Goal: Task Accomplishment & Management: Use online tool/utility

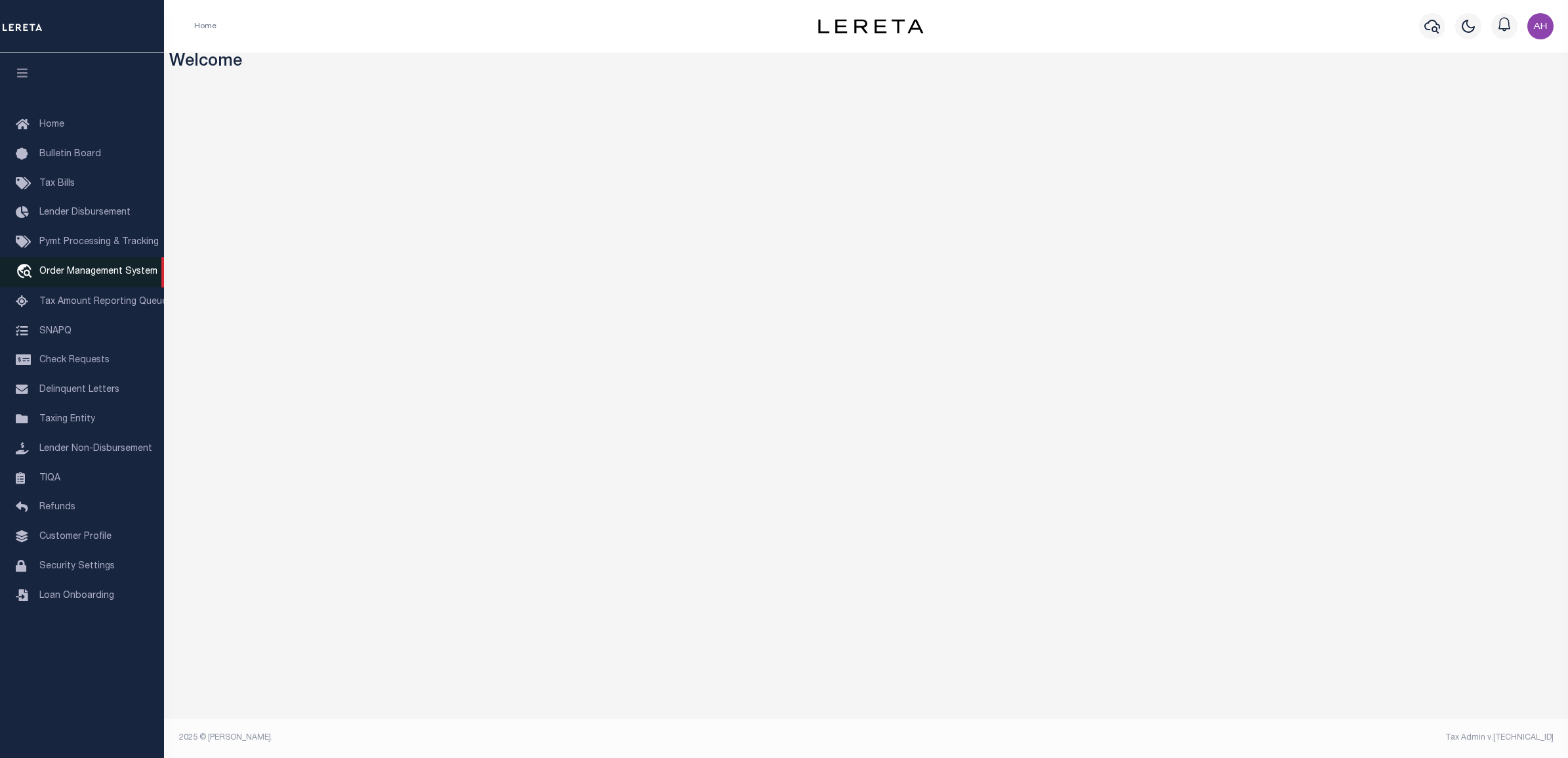
click at [80, 276] on span "Order Management System" at bounding box center [99, 271] width 119 height 9
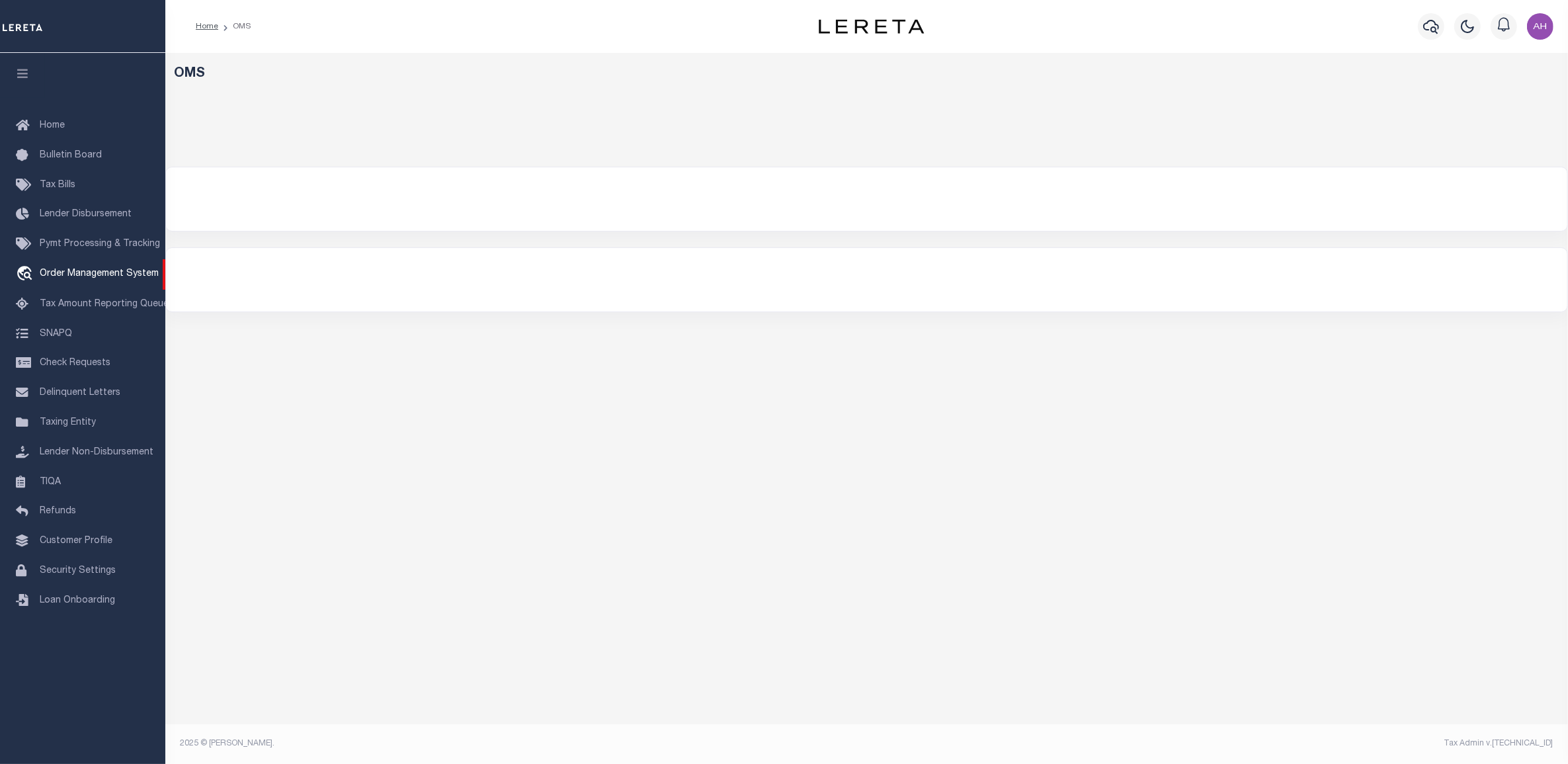
select select "200"
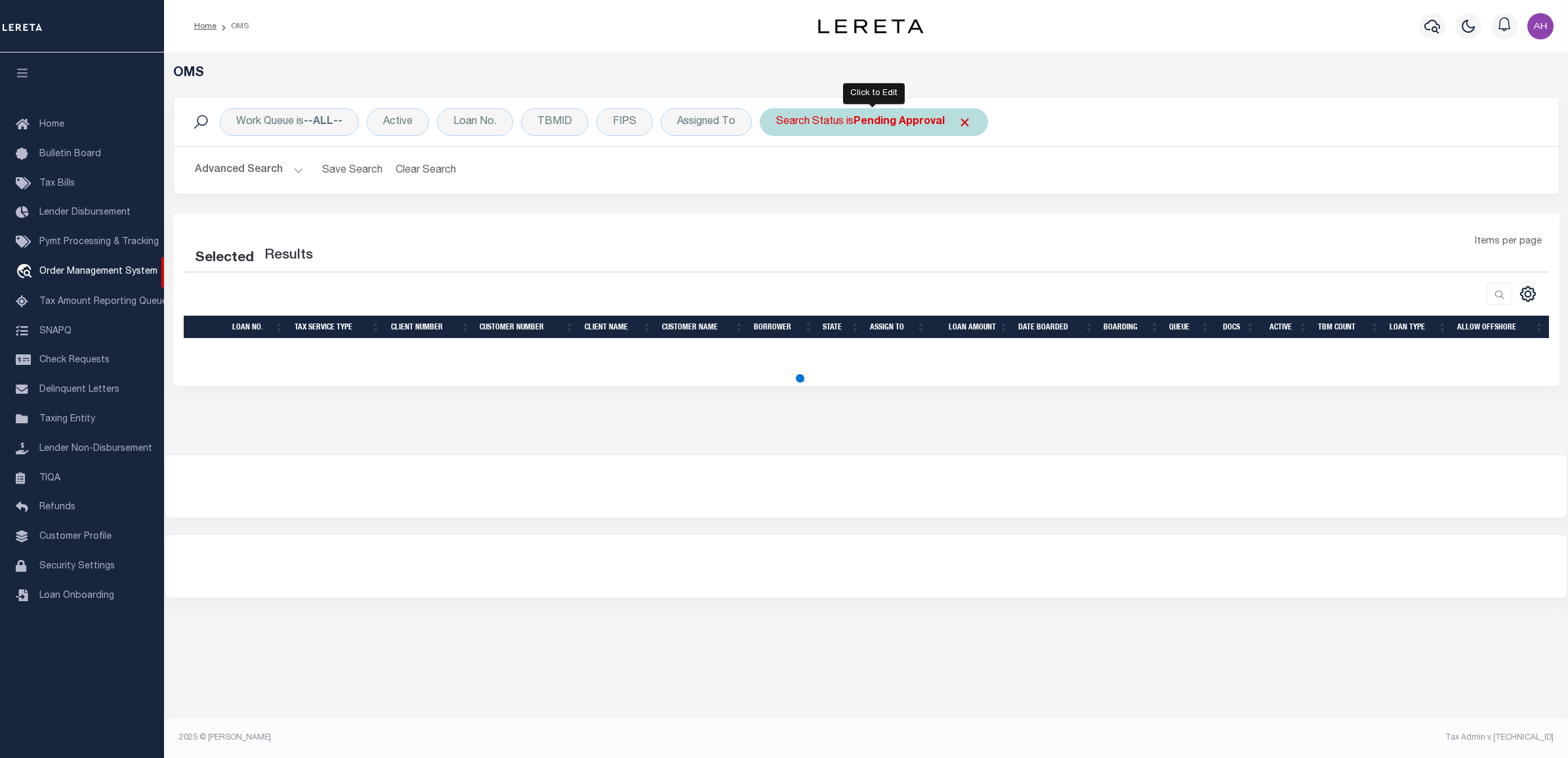
click at [872, 127] on b "Pending Approval" at bounding box center [900, 121] width 91 height 11
select select "PA"
click at [861, 181] on select "Automated Search Bad Parcel Complete Duplicate Parcel High Dollar Reporting In …" at bounding box center [873, 187] width 193 height 25
select select "200"
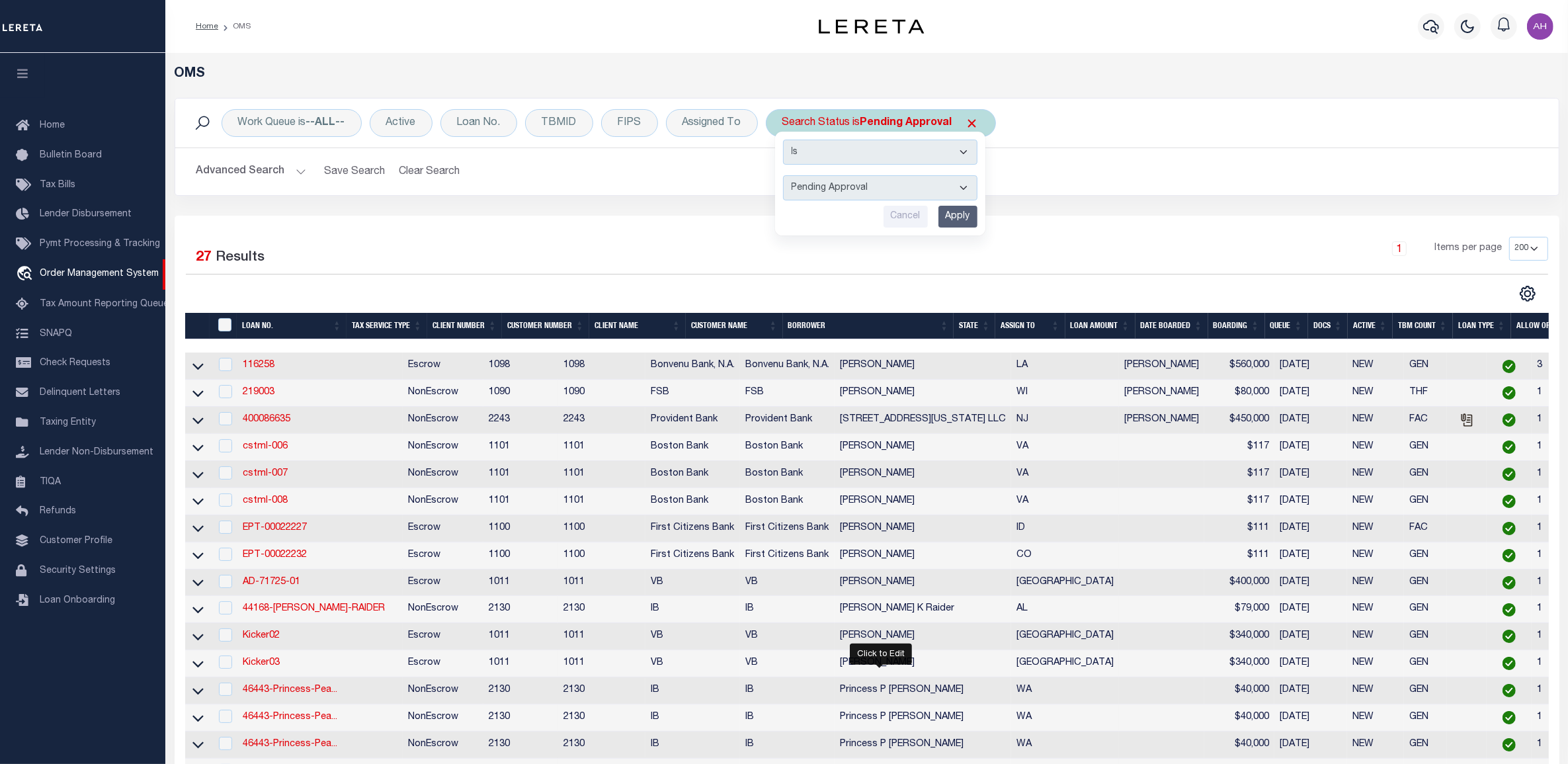
select select "CP"
click at [784, 176] on select "Automated Search Bad Parcel Complete Duplicate Parcel High Dollar Reporting In …" at bounding box center [880, 188] width 195 height 25
click at [960, 218] on input "Apply" at bounding box center [958, 216] width 39 height 22
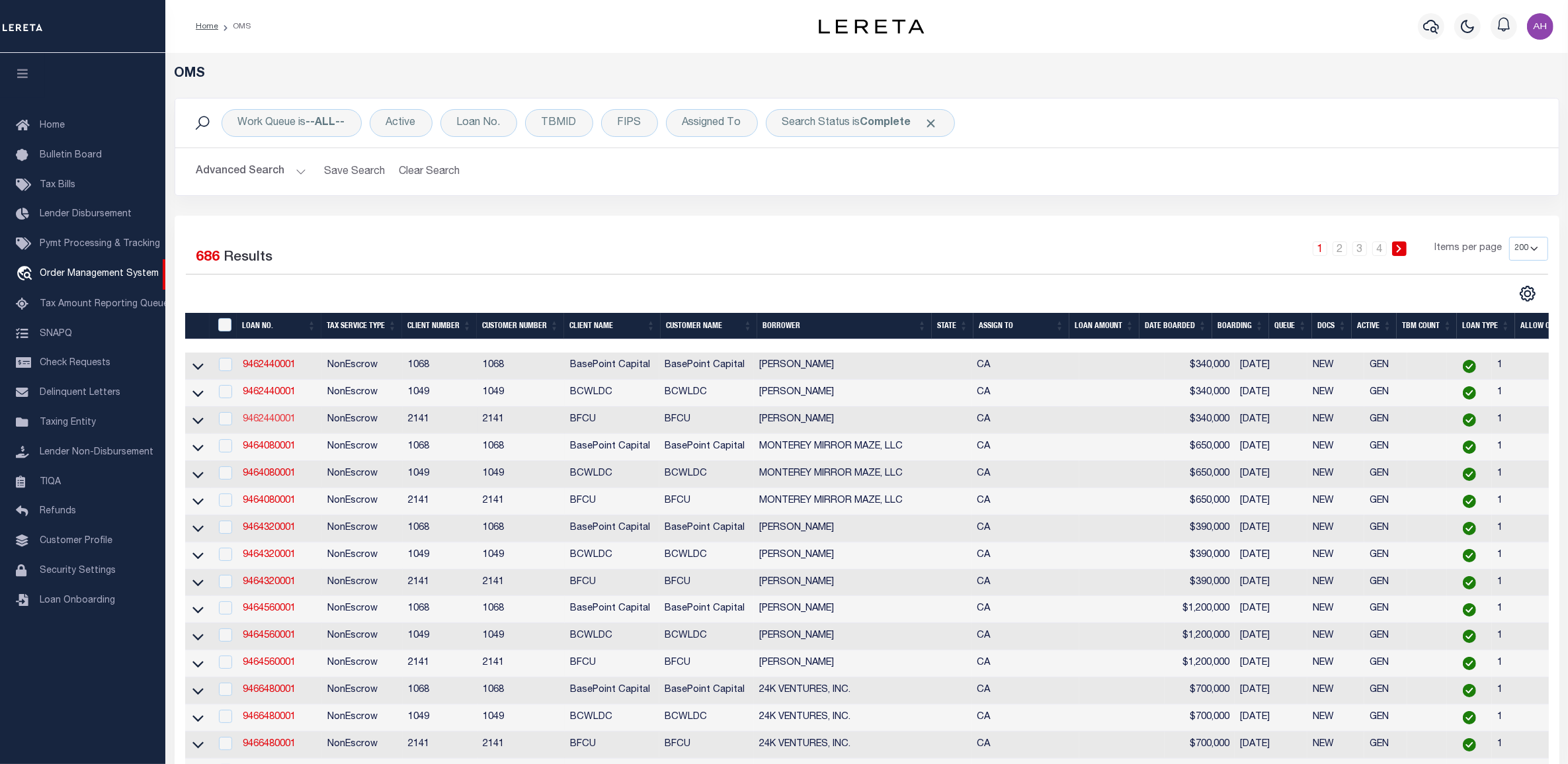
click at [275, 424] on link "9462440001" at bounding box center [269, 418] width 53 height 9
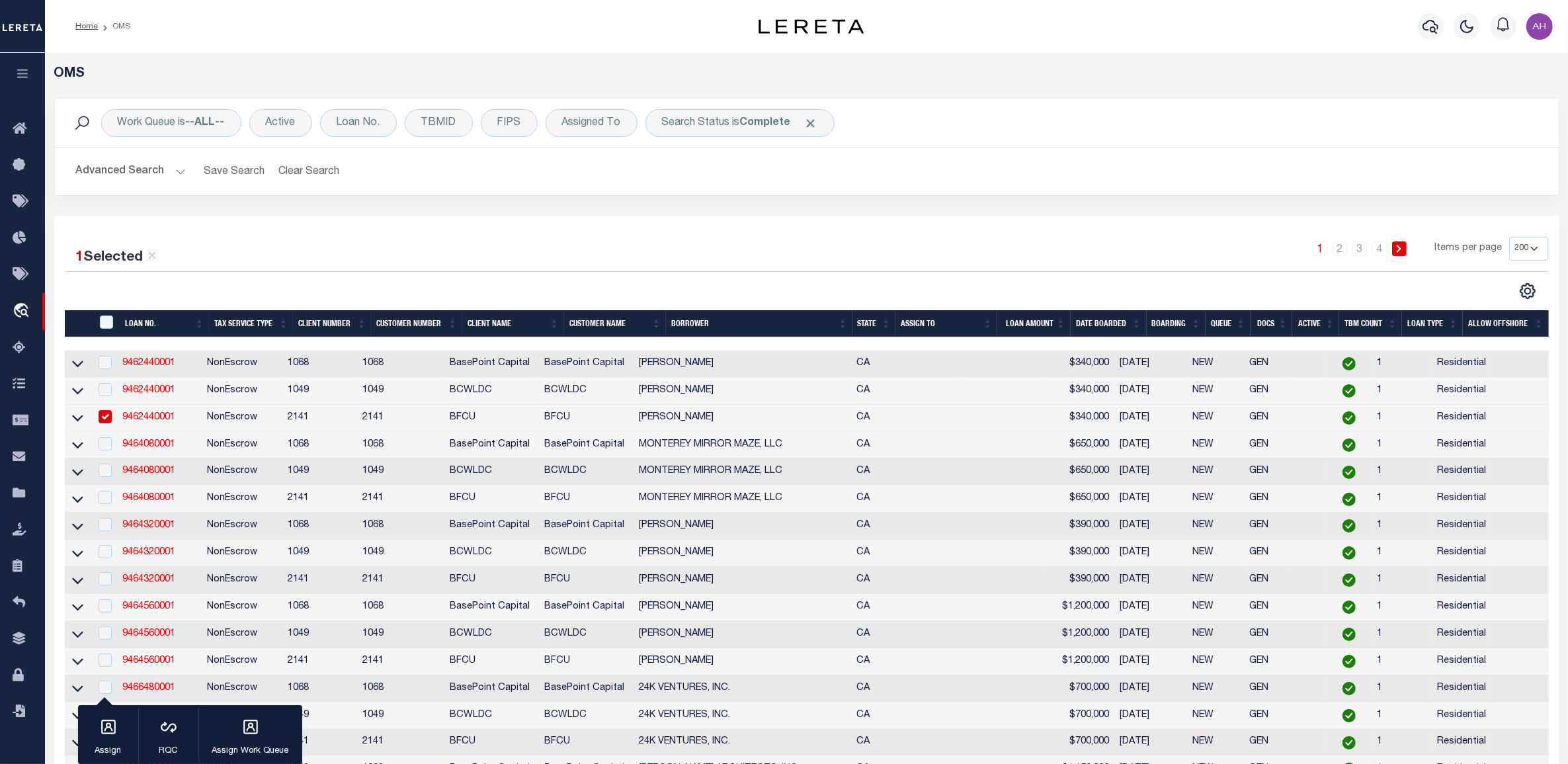
type input "9462440001"
type input "[PERSON_NAME]"
select select
type input "[STREET_ADDRESS][PERSON_NAME]"
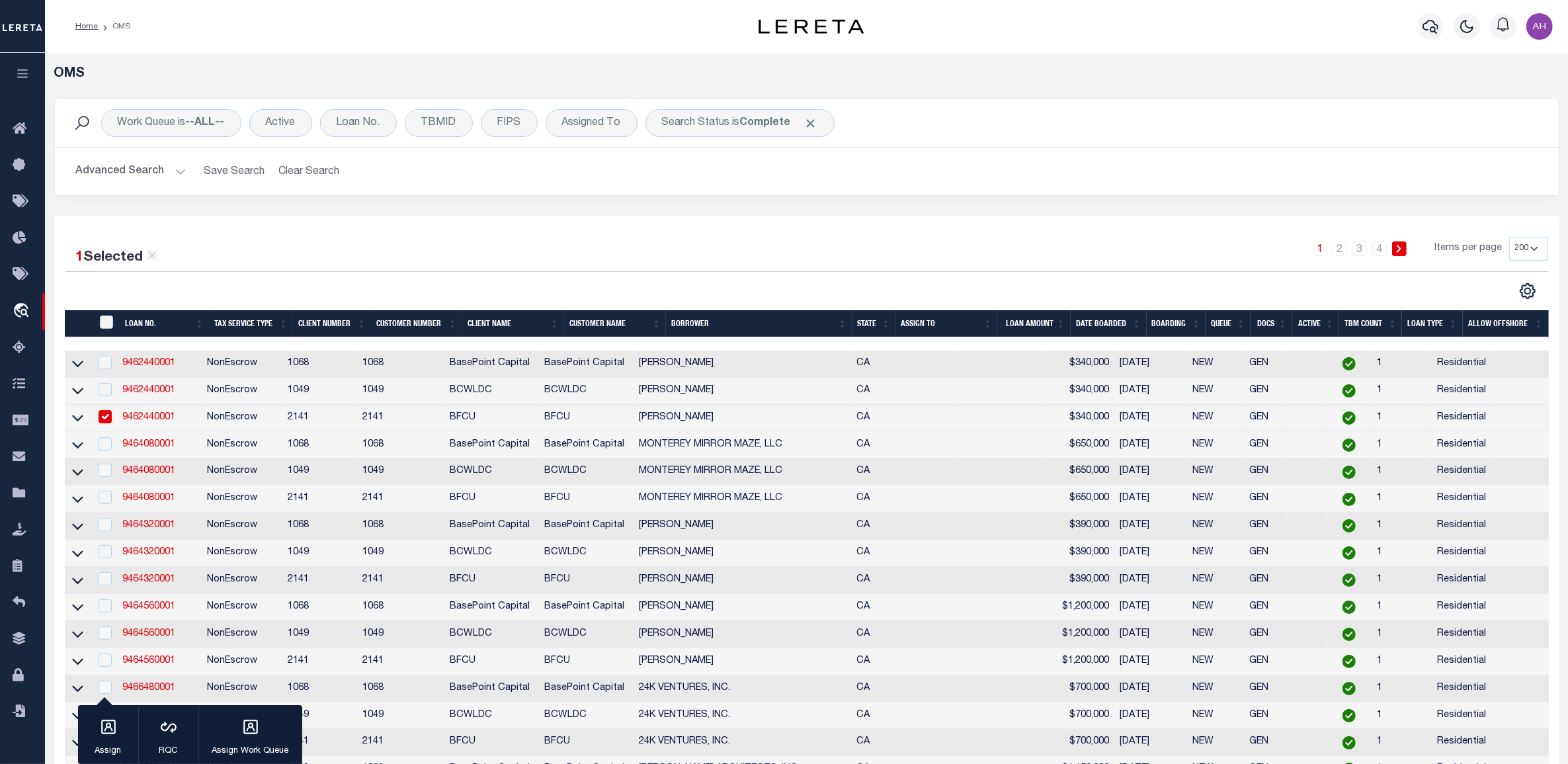
type input "[GEOGRAPHIC_DATA]"
select select
select select "10"
select select
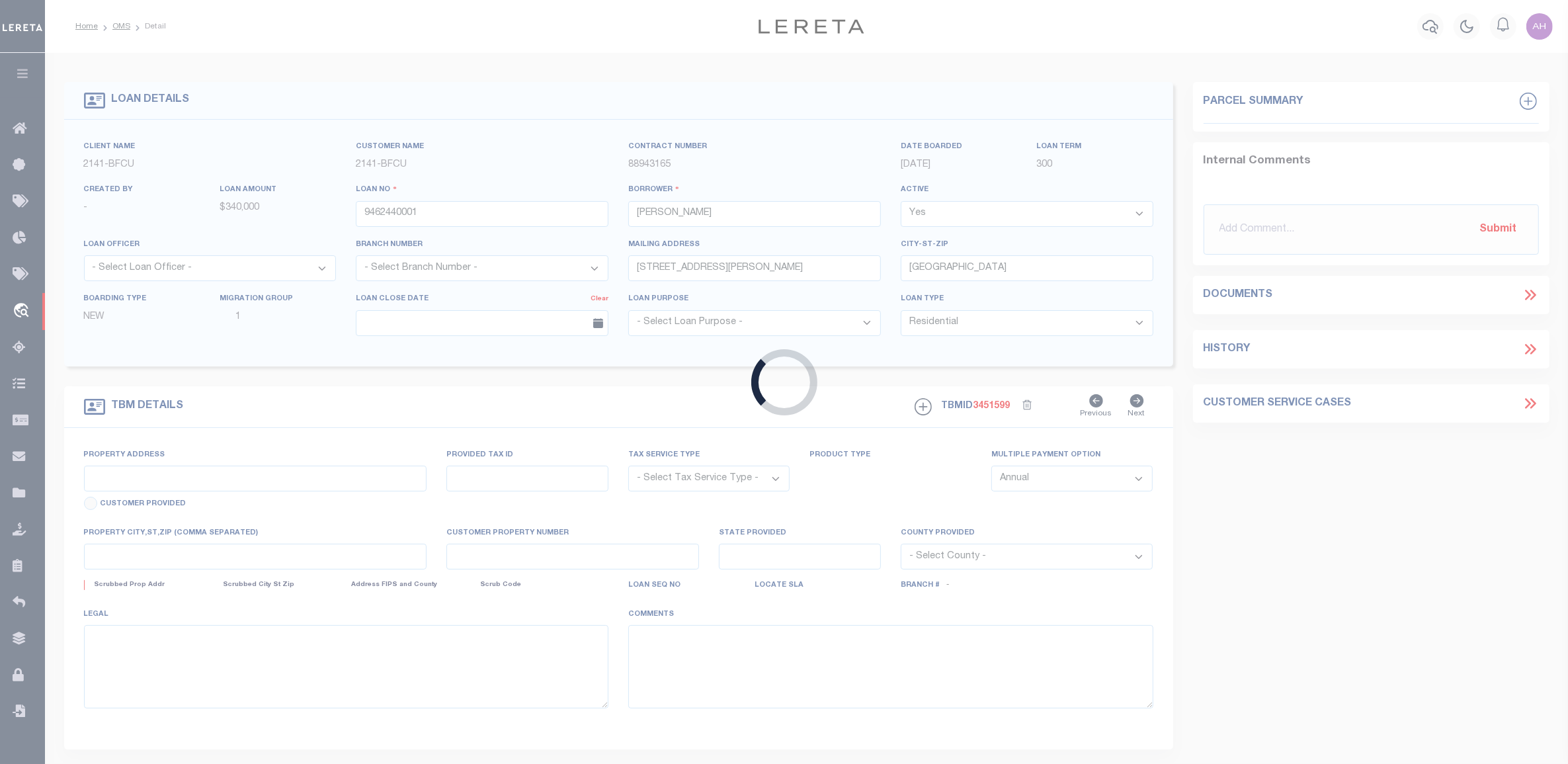
select select "8239"
select select "3700"
type input "[STREET_ADDRESS]"
radio input "true"
select select "NonEscrow"
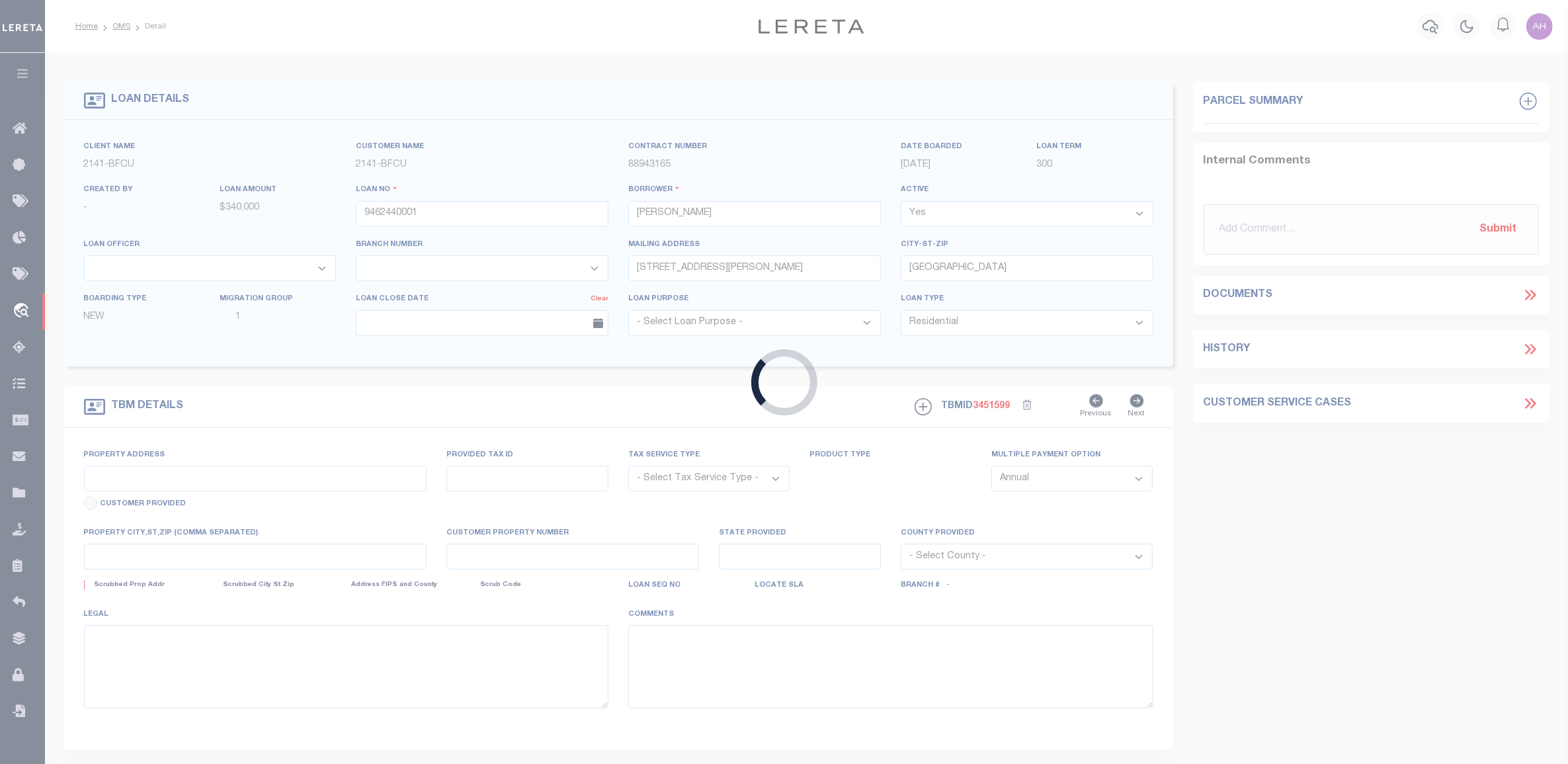
select select
type input "SALINAS CA 939052607"
type input "9462440001"
type input "CA"
type textarea "UNVERIFIED CUSTOMER SUPPLIED APN 004-103-004LONG LEGAL"
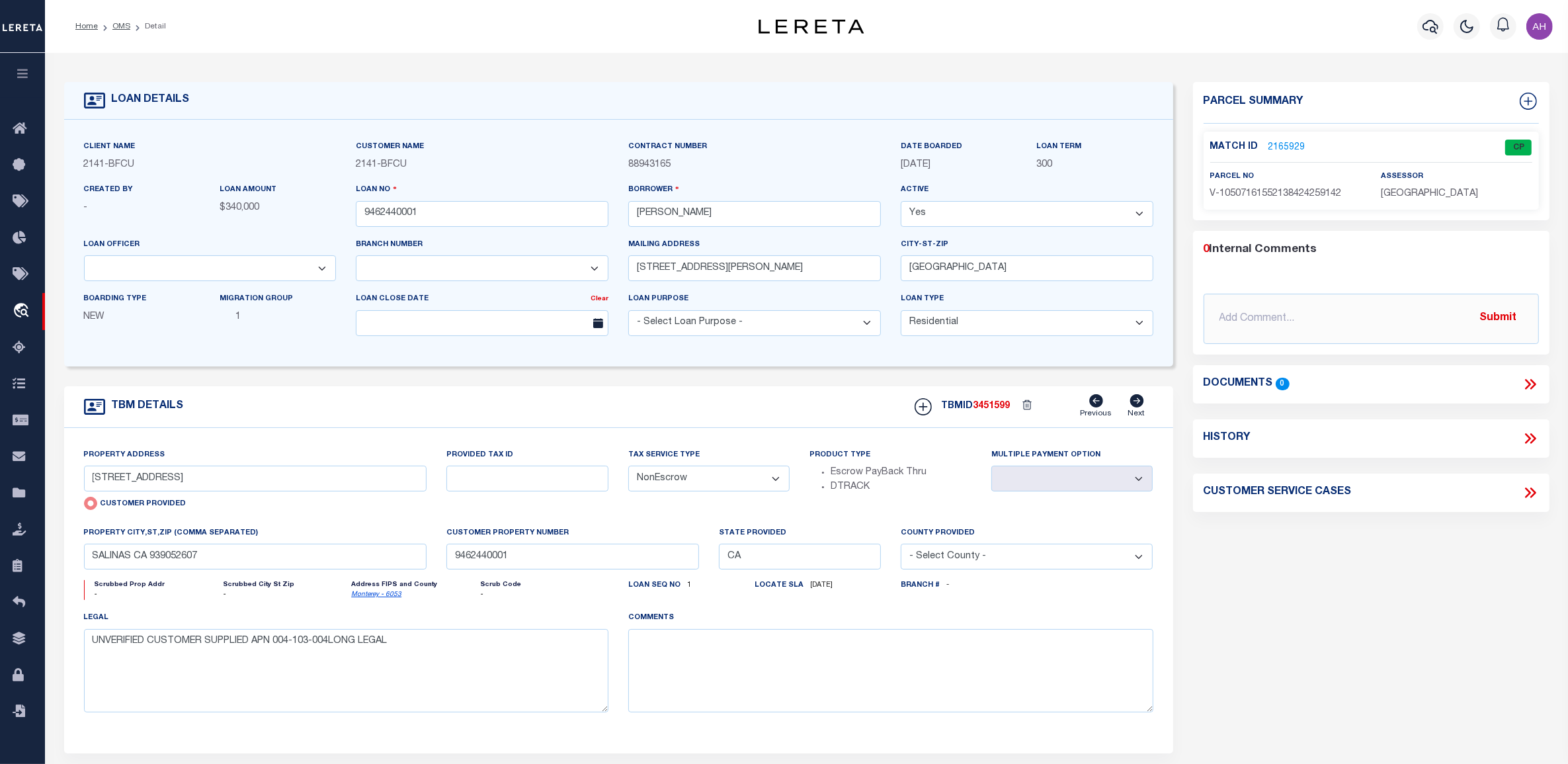
click at [1288, 149] on link "2165929" at bounding box center [1287, 148] width 37 height 14
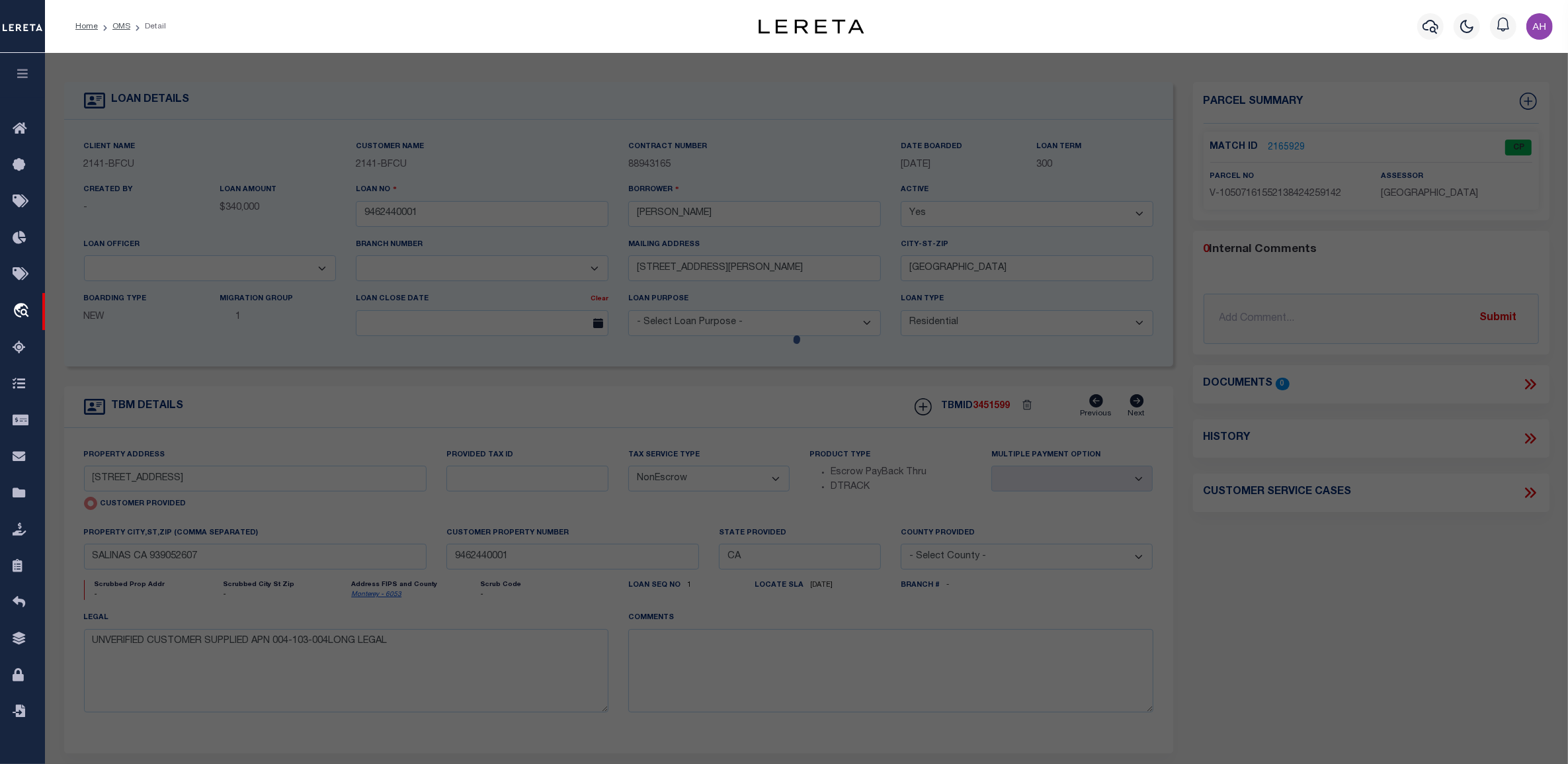
checkbox input "false"
select select "CP"
select select "TPW"
select select
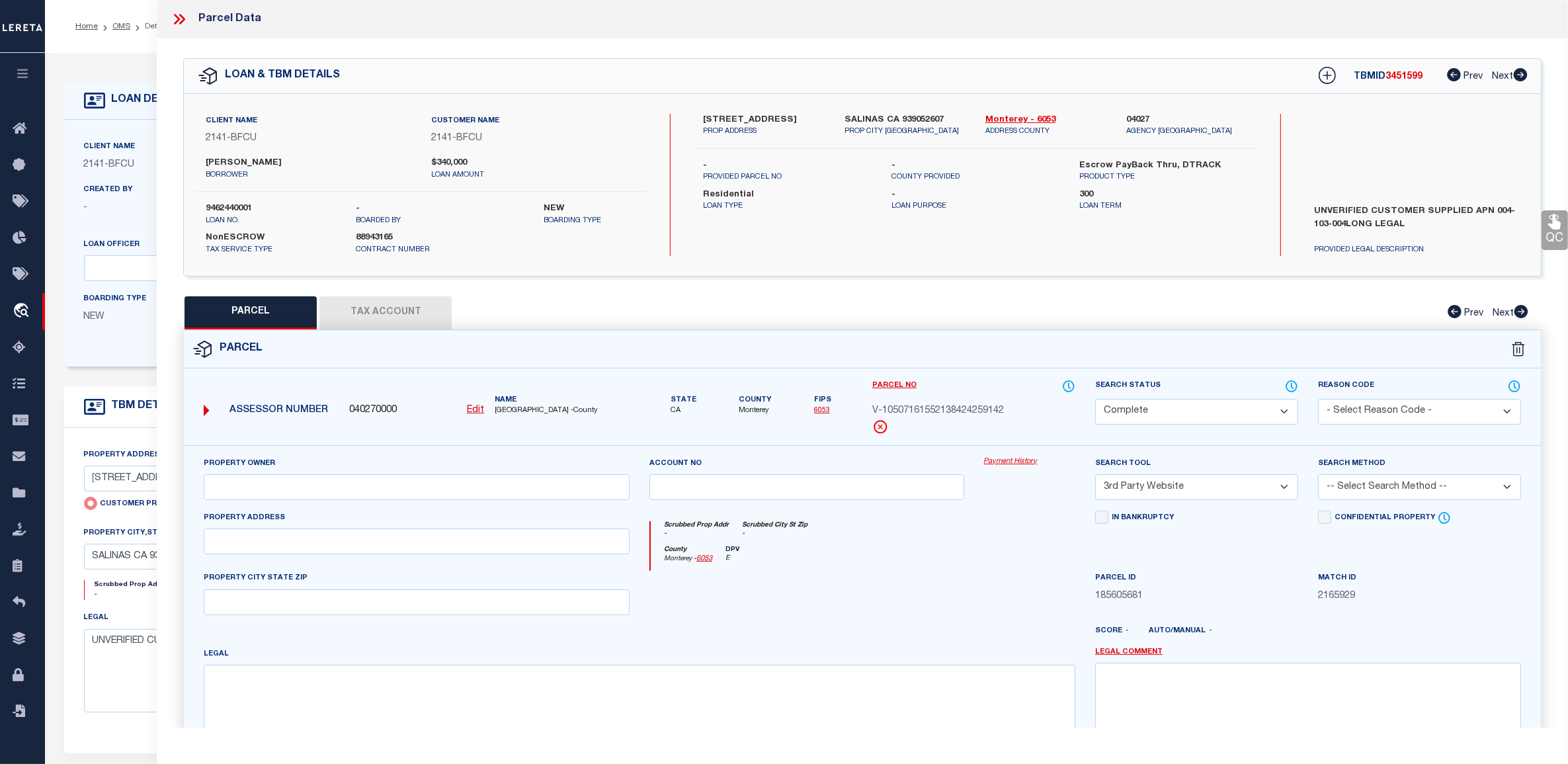
click at [389, 310] on button "Tax Account" at bounding box center [385, 313] width 132 height 33
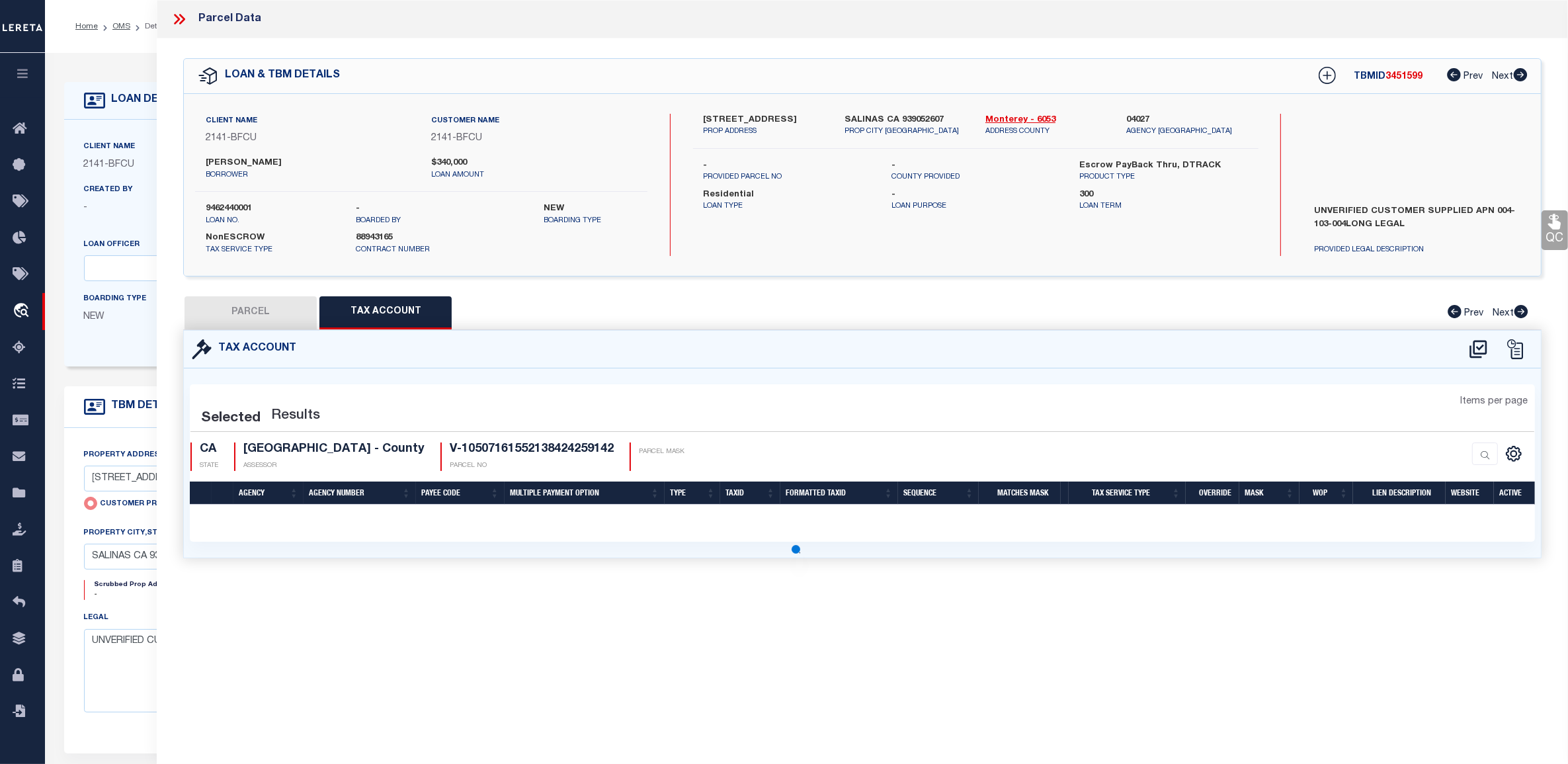
click at [268, 311] on button "PARCEL" at bounding box center [250, 313] width 132 height 33
select select "AS"
select select
checkbox input "false"
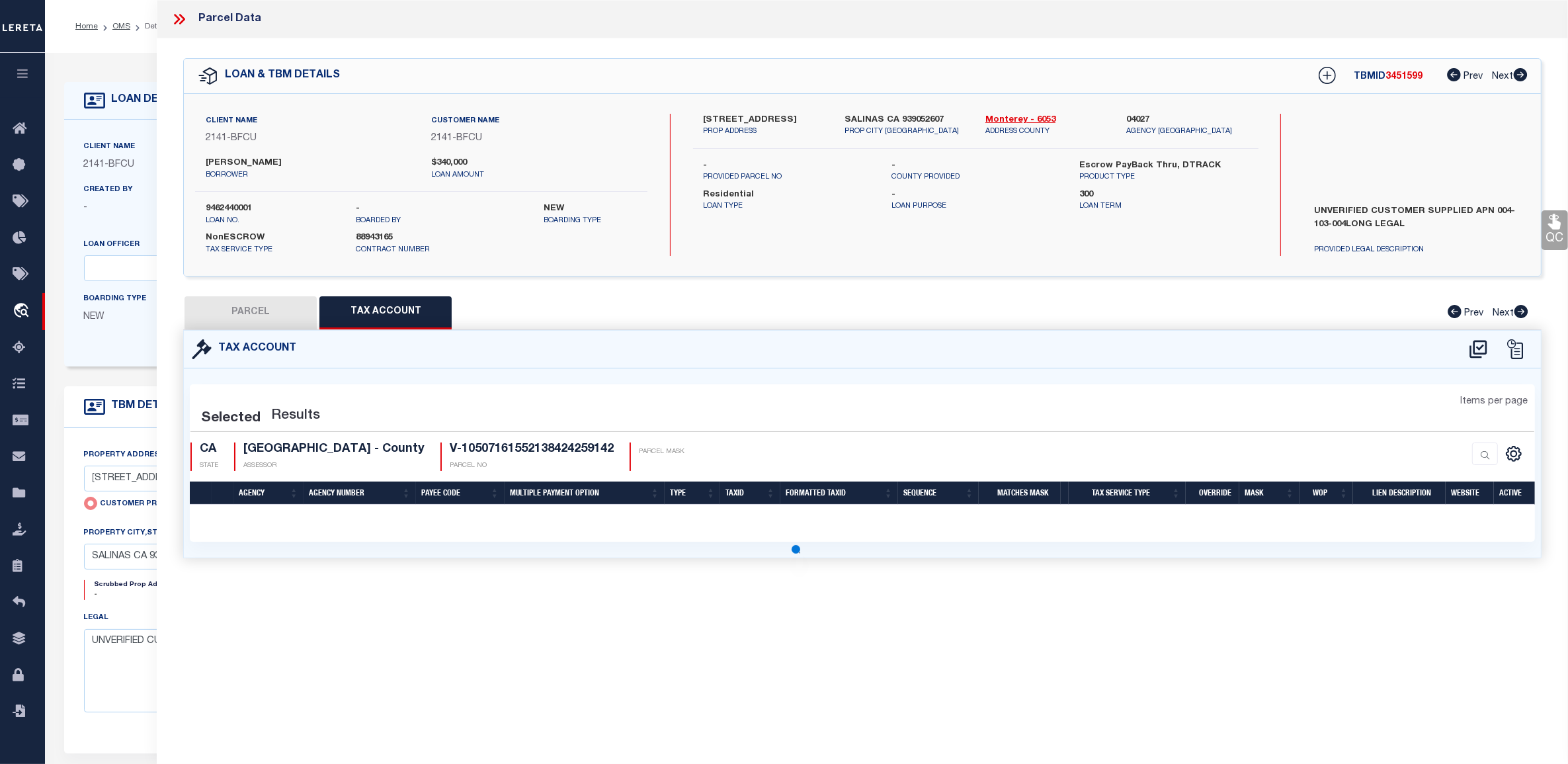
select select "CP"
select select "TPW"
select select
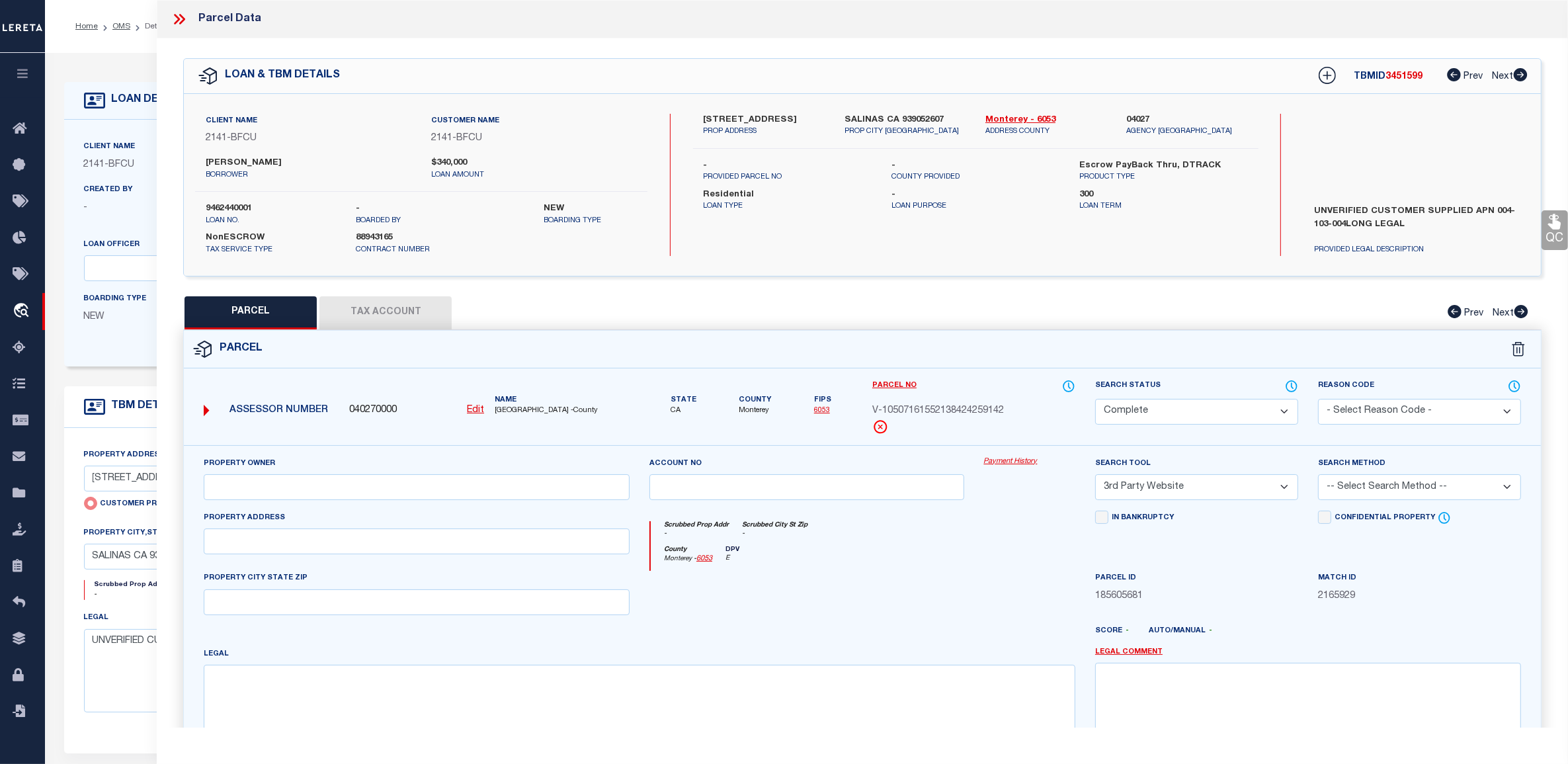
click at [475, 408] on u "Edit" at bounding box center [476, 409] width 18 height 9
type input "040270000"
type input "V-10507161552138424259142"
select select "CP"
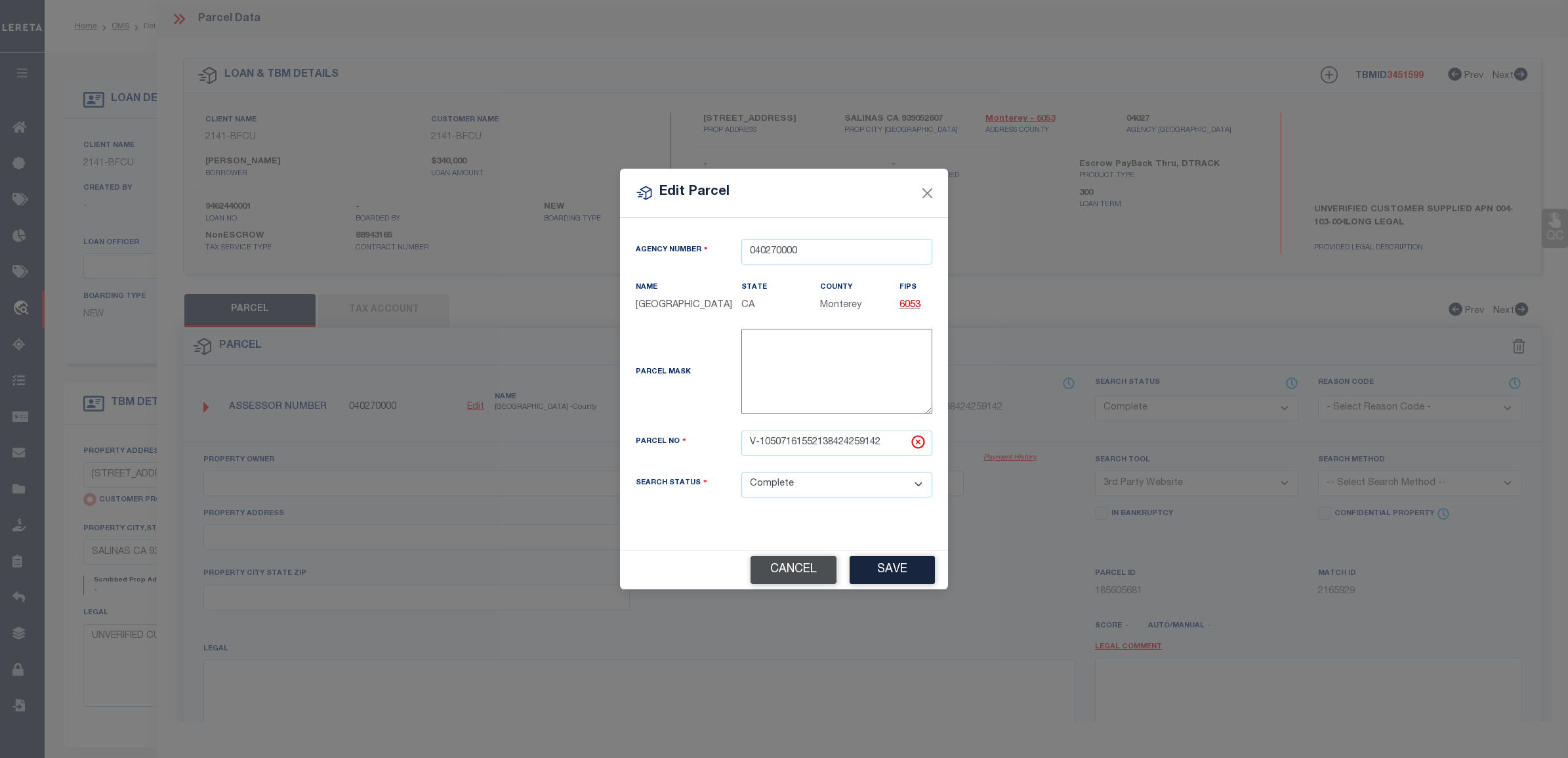
click at [789, 571] on button "Cancel" at bounding box center [794, 569] width 85 height 28
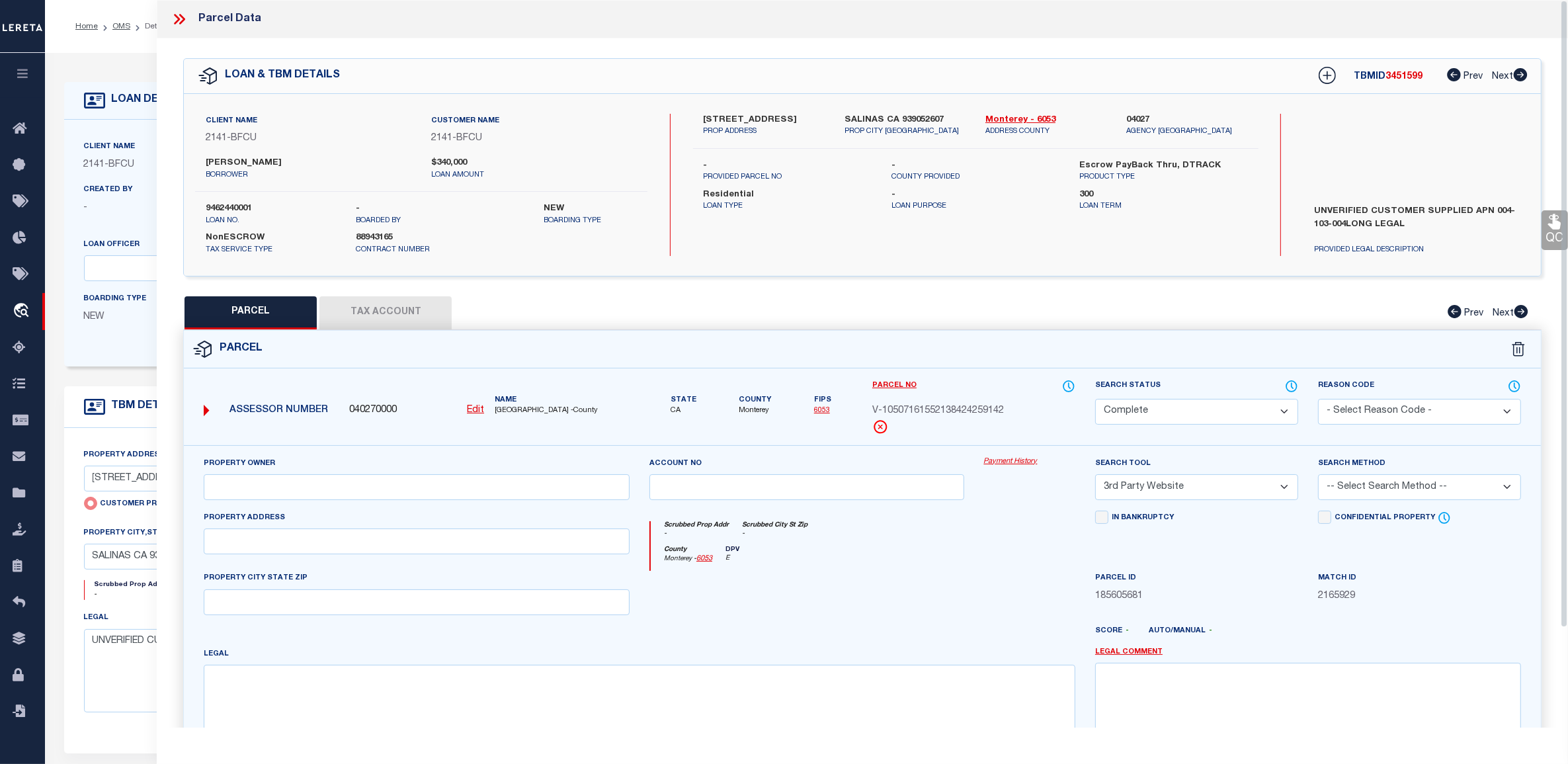
click at [1496, 142] on div "Search by Legal Customer" at bounding box center [1416, 157] width 226 height 86
click at [176, 15] on icon at bounding box center [177, 19] width 6 height 11
